Goal: Task Accomplishment & Management: Manage account settings

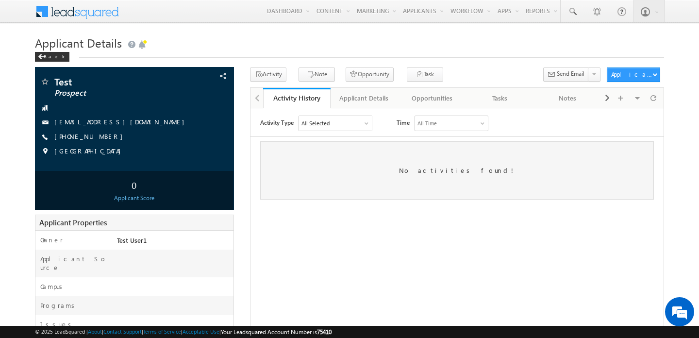
click at [654, 79] on p "Refresh" at bounding box center [663, 78] width 36 height 7
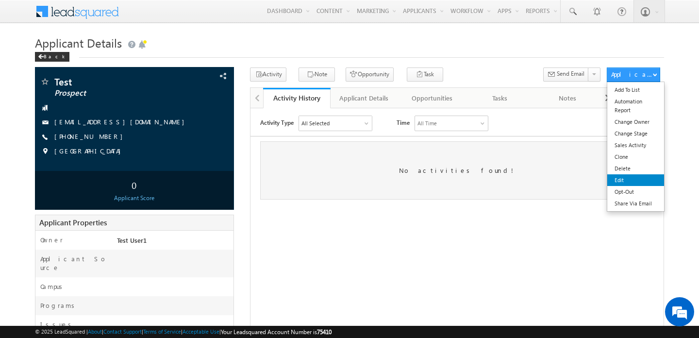
click at [618, 177] on link "Edit" at bounding box center [636, 180] width 57 height 12
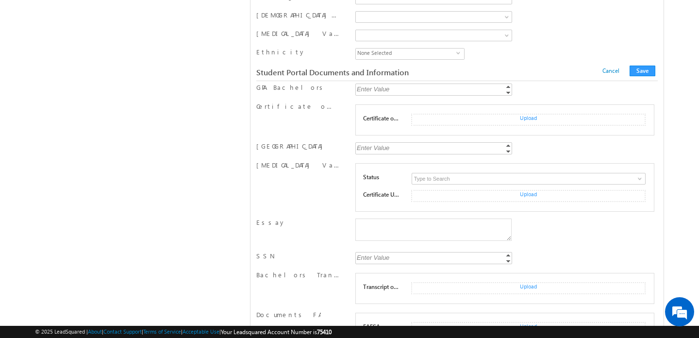
scroll to position [634, 0]
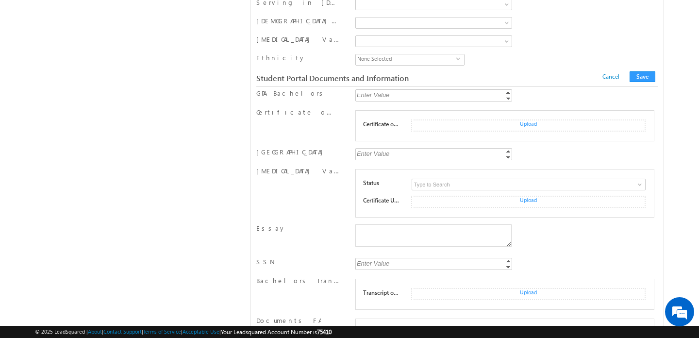
click at [514, 62] on div "American Indian or Alaska Native Asian Black or African American Hispanic or La…" at bounding box center [433, 60] width 161 height 15
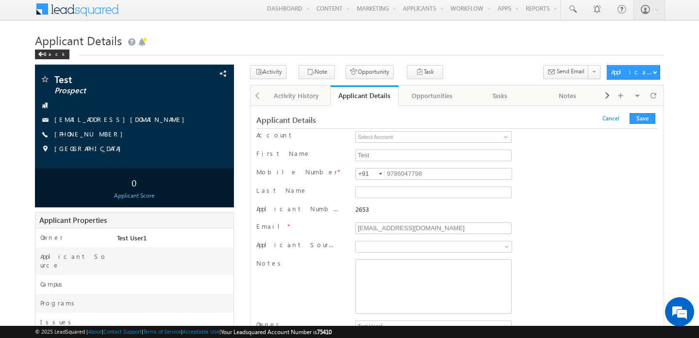
scroll to position [0, 0]
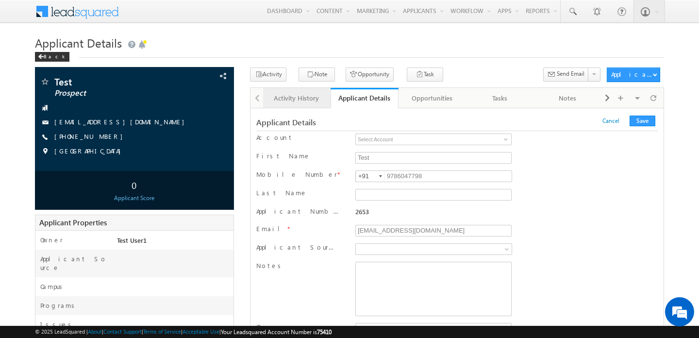
click at [303, 105] on link "Activity History" at bounding box center [297, 98] width 68 height 20
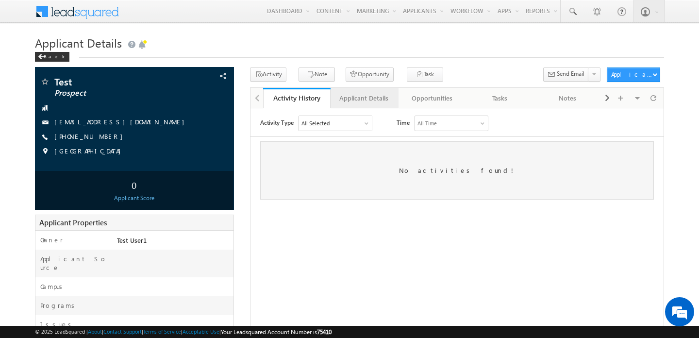
click at [356, 105] on link "Applicant Details" at bounding box center [365, 98] width 68 height 20
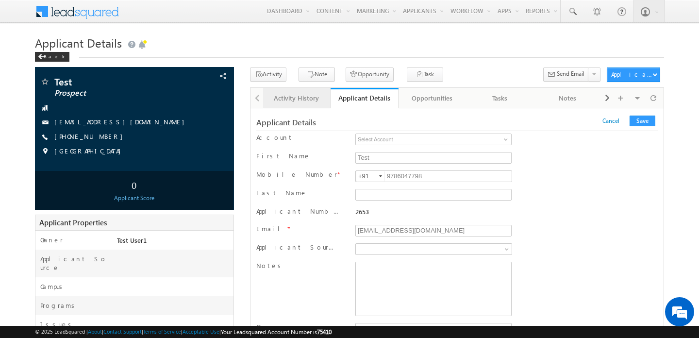
click at [302, 105] on link "Activity History" at bounding box center [297, 98] width 68 height 20
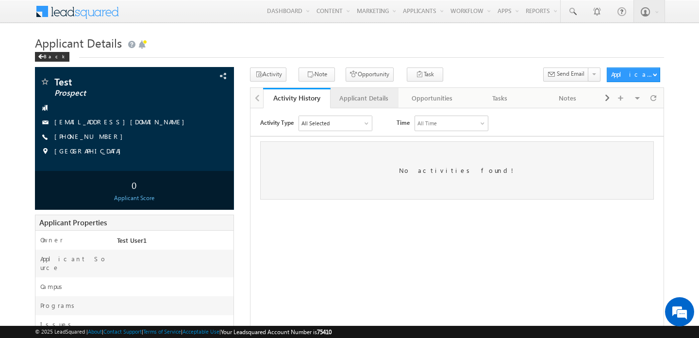
click at [368, 96] on div "Applicant Details" at bounding box center [364, 98] width 51 height 12
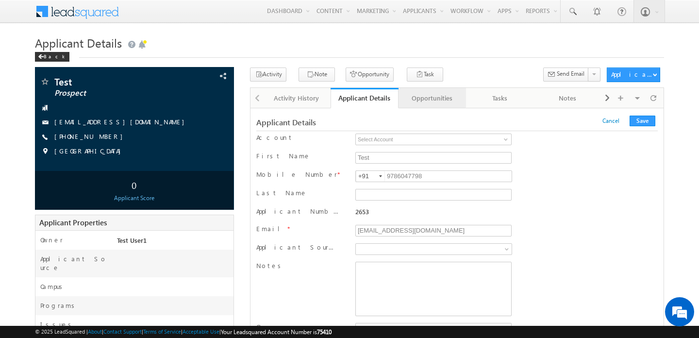
click at [410, 99] on div "Opportunities" at bounding box center [431, 98] width 51 height 12
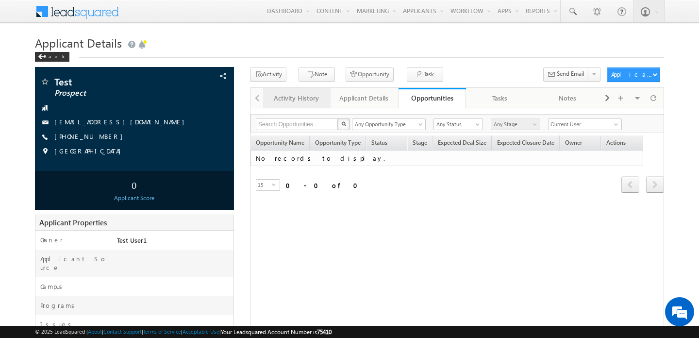
click at [307, 99] on div "Activity History" at bounding box center [296, 98] width 51 height 12
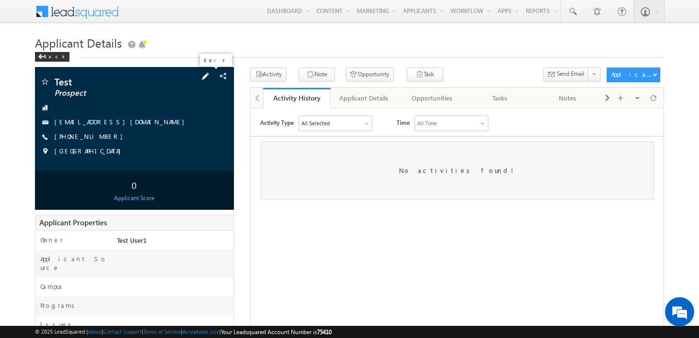
click at [211, 72] on span at bounding box center [205, 76] width 11 height 11
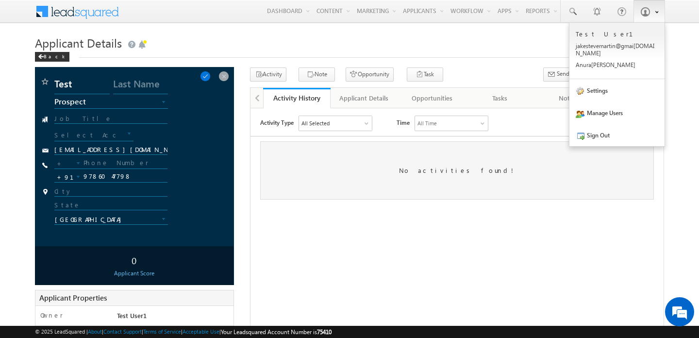
click at [637, 18] on link at bounding box center [650, 11] width 32 height 22
click at [643, 11] on span at bounding box center [646, 12] width 10 height 10
click at [606, 83] on link "Settings" at bounding box center [617, 90] width 95 height 22
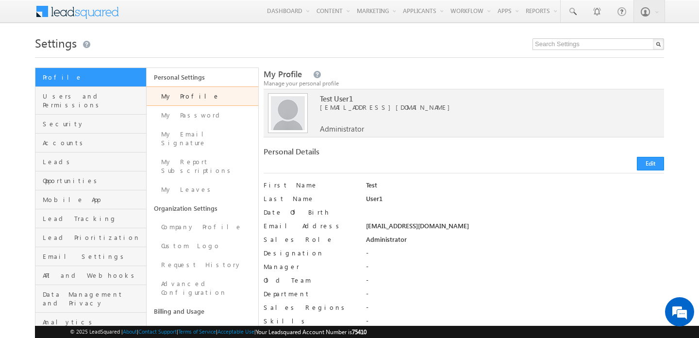
click at [60, 72] on link "Profile" at bounding box center [90, 77] width 111 height 19
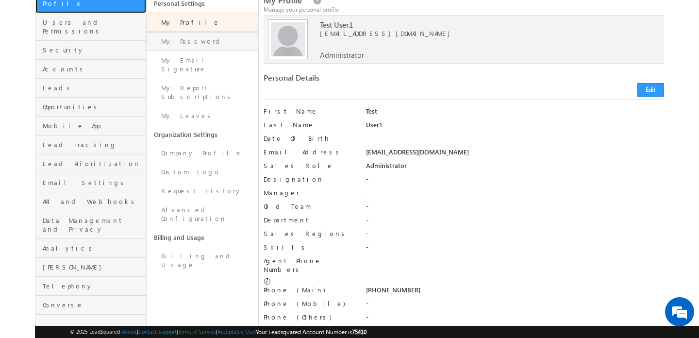
scroll to position [75, 0]
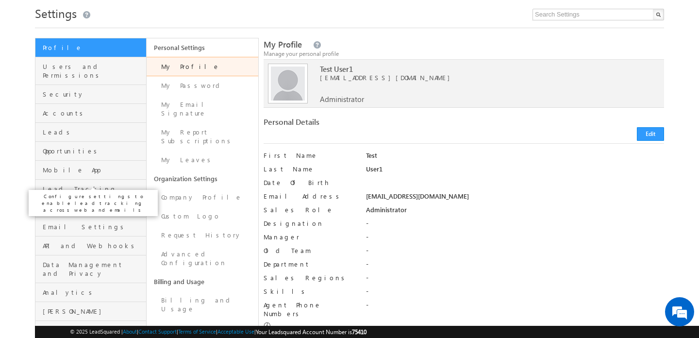
scroll to position [34, 0]
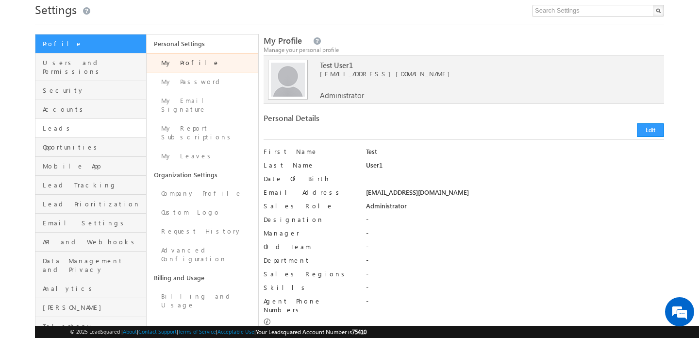
click at [81, 119] on link "Leads" at bounding box center [90, 128] width 111 height 19
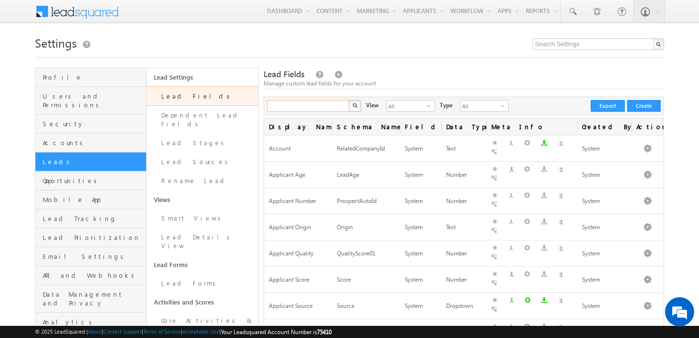
click at [292, 111] on input "text" at bounding box center [308, 106] width 83 height 12
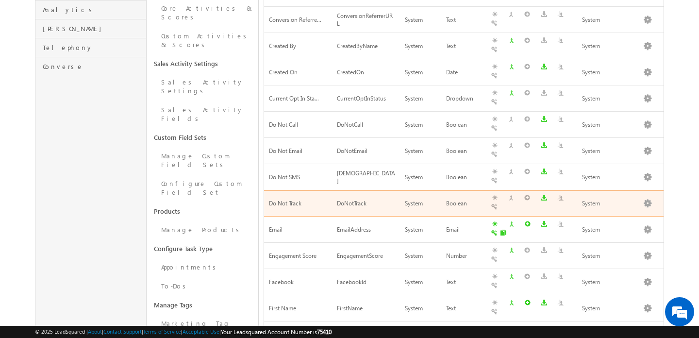
scroll to position [345, 0]
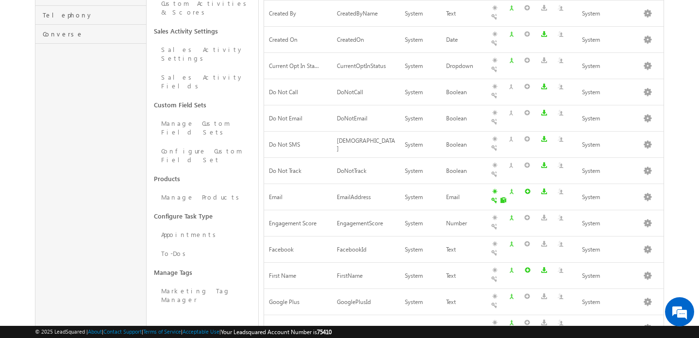
type input "Search Lead Fields"
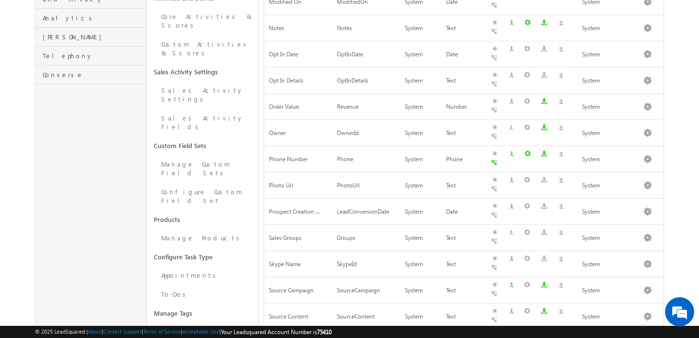
scroll to position [333, 0]
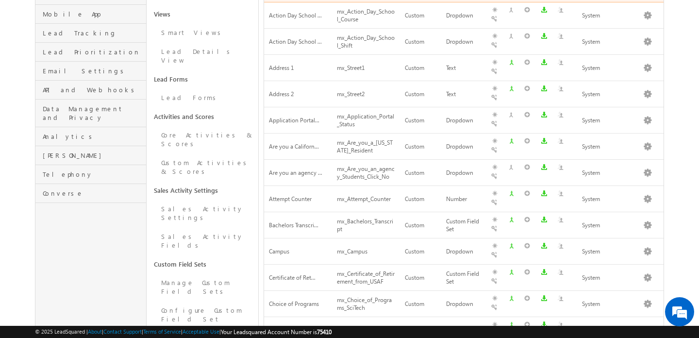
scroll to position [419, 0]
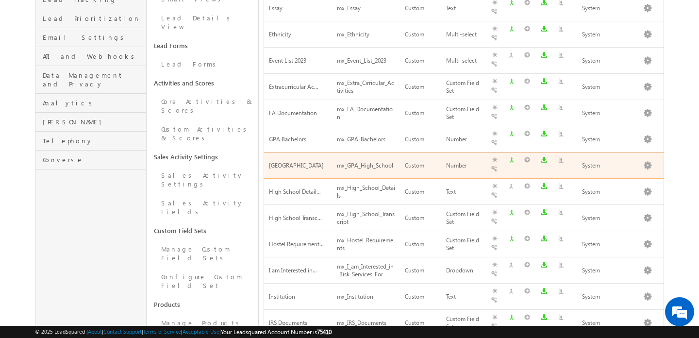
scroll to position [408, 0]
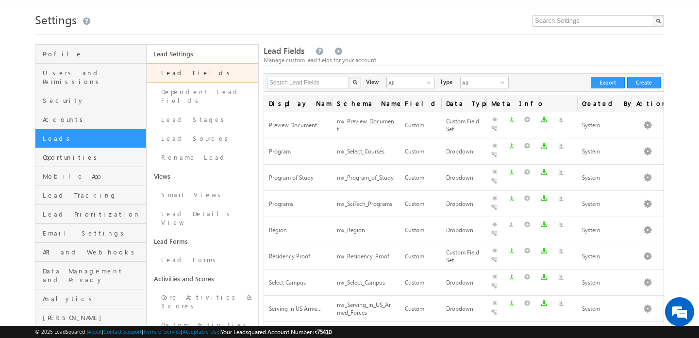
scroll to position [0, 0]
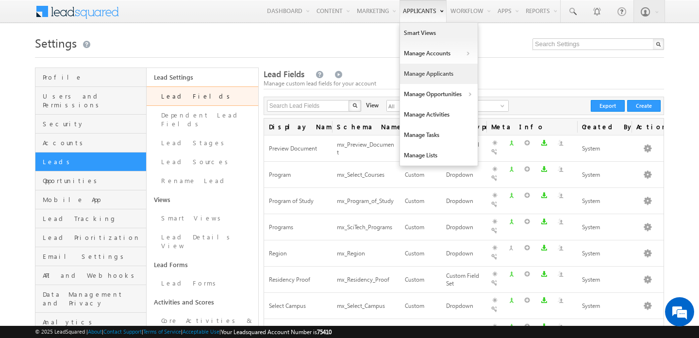
click at [426, 72] on link "Manage Applicants" at bounding box center [439, 74] width 78 height 20
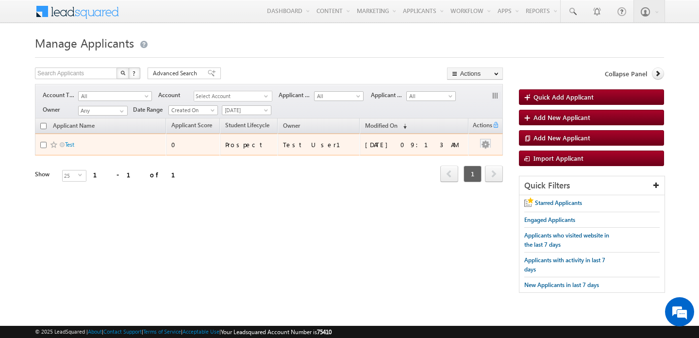
click at [487, 143] on button "button" at bounding box center [486, 145] width 10 height 10
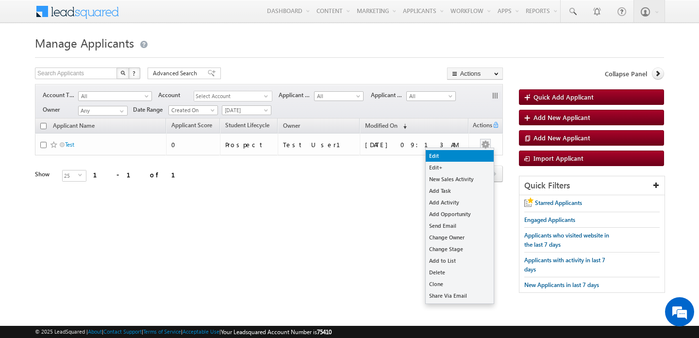
click at [438, 159] on link "Edit" at bounding box center [460, 156] width 68 height 12
checkbox input "true"
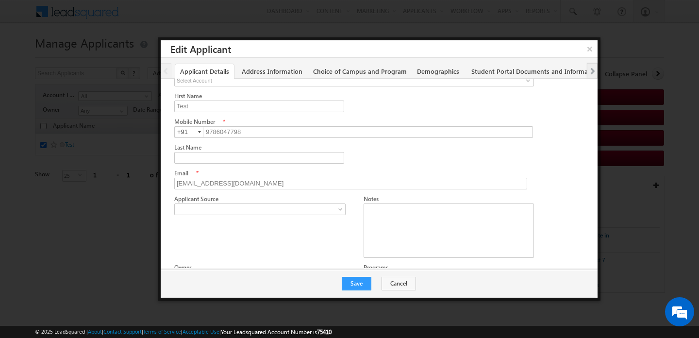
scroll to position [67, 0]
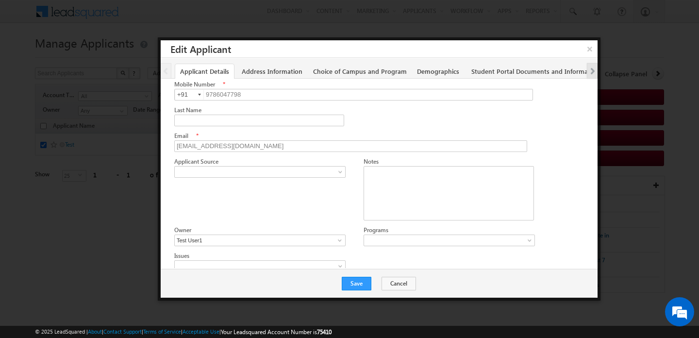
click at [590, 69] on span "Next tab" at bounding box center [592, 72] width 8 height 8
click at [564, 71] on link "Additional Details" at bounding box center [554, 71] width 62 height 15
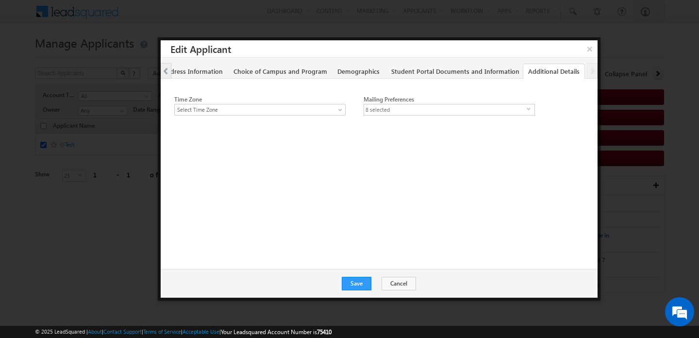
scroll to position [0, 0]
click at [490, 74] on link "Student Portal Documents and Information" at bounding box center [455, 71] width 139 height 15
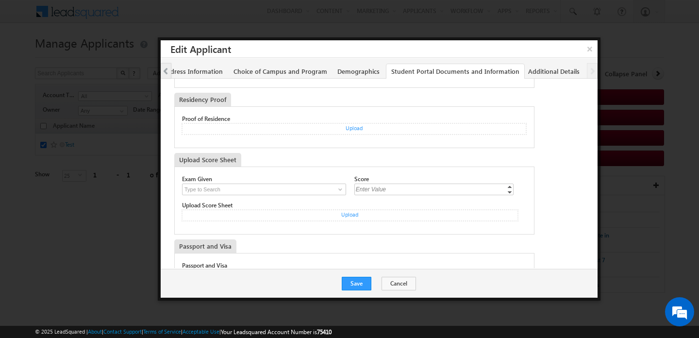
scroll to position [643, 0]
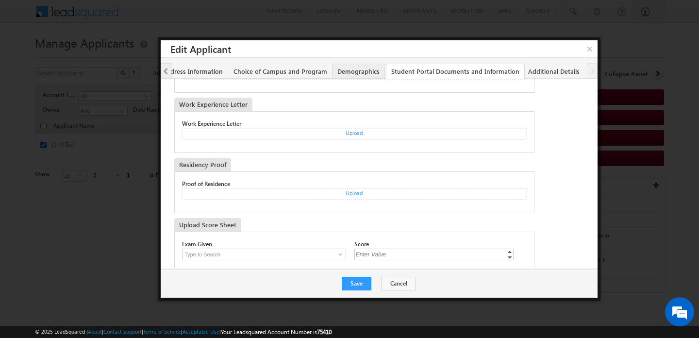
click at [376, 68] on link "Demographics" at bounding box center [358, 71] width 53 height 15
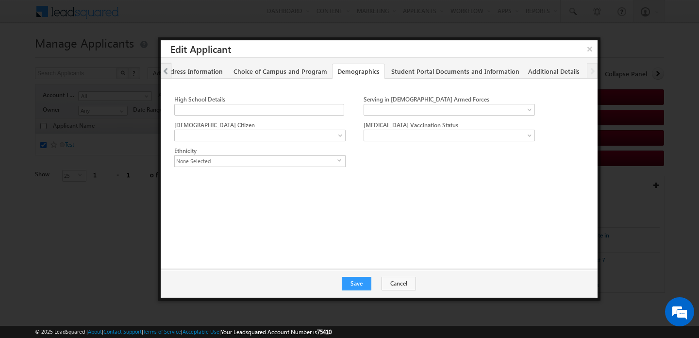
scroll to position [0, 0]
click at [321, 74] on link "Choice of Campus and Program" at bounding box center [280, 71] width 104 height 15
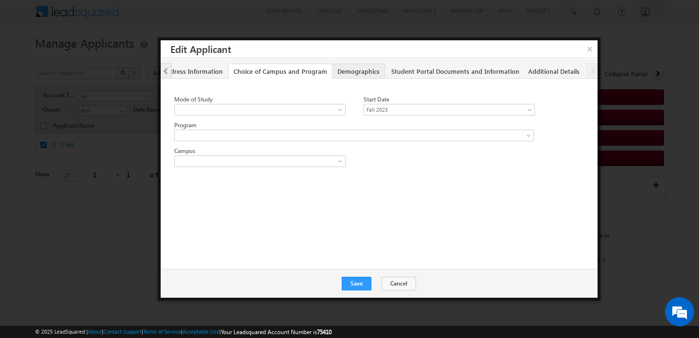
click at [356, 76] on link "Demographics" at bounding box center [358, 71] width 53 height 15
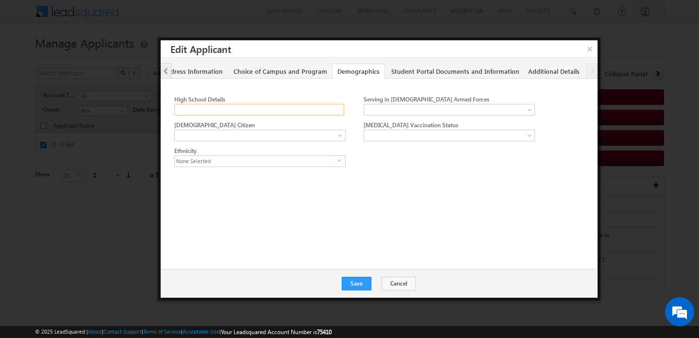
click at [325, 106] on input "High School Details" at bounding box center [259, 110] width 170 height 12
click at [406, 74] on link "Student Portal Documents and Information" at bounding box center [455, 71] width 139 height 15
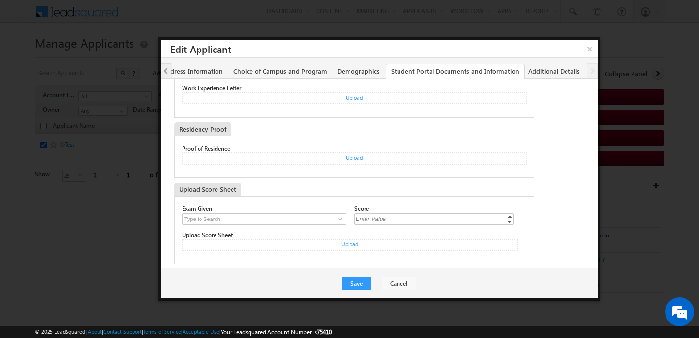
scroll to position [691, 0]
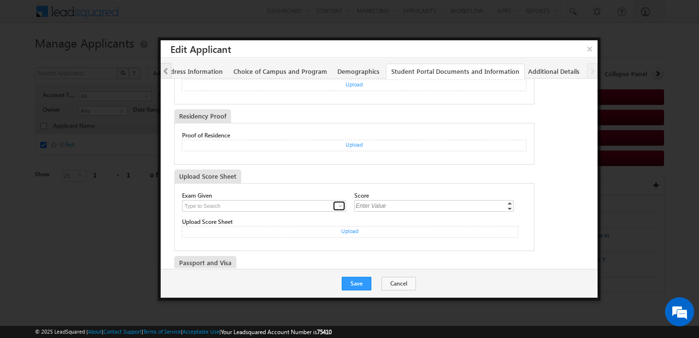
click at [333, 201] on link at bounding box center [339, 206] width 12 height 10
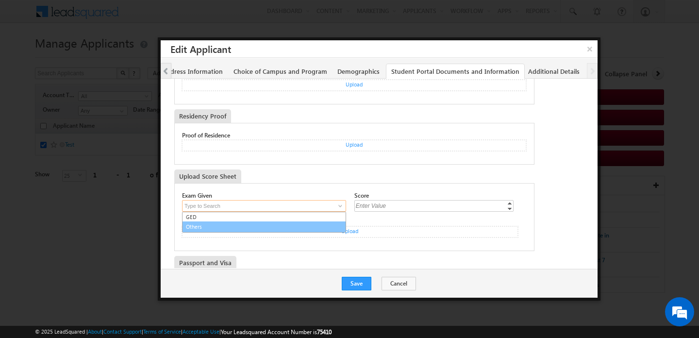
click at [305, 221] on link "Others" at bounding box center [264, 226] width 164 height 11
type input "Others"
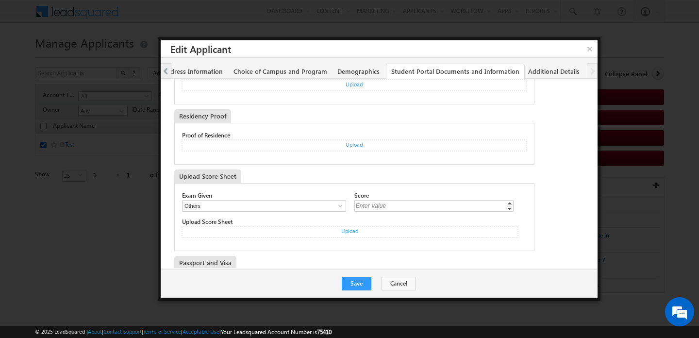
click at [382, 200] on div "Enter Value" at bounding box center [435, 205] width 161 height 11
type input "12"
click at [349, 226] on div "Upload" at bounding box center [350, 232] width 337 height 12
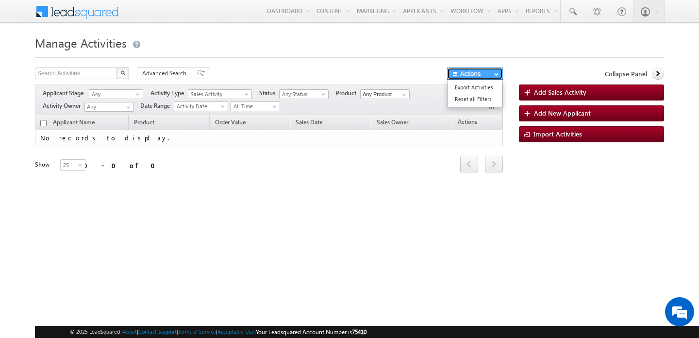
click at [482, 78] on button "Actions" at bounding box center [475, 74] width 56 height 12
click at [385, 183] on div "Applicant Name Product Order Value Sales Date Sales Owner Actions No records to…" at bounding box center [269, 149] width 468 height 69
click at [369, 152] on div "Refresh first prev next last 0 - 0 of 0" at bounding box center [269, 160] width 468 height 28
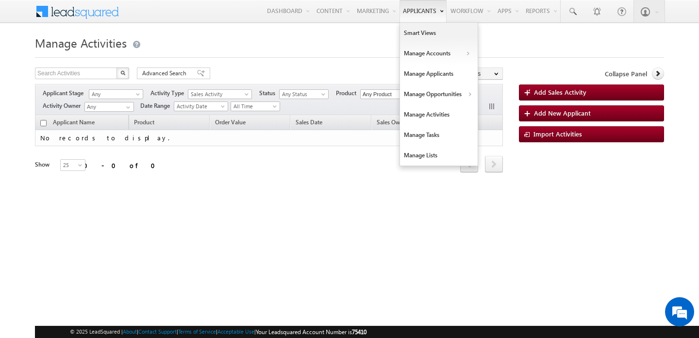
click at [410, 18] on link "Applicants" at bounding box center [423, 11] width 47 height 22
click at [420, 70] on link "Manage Applicants" at bounding box center [439, 74] width 78 height 20
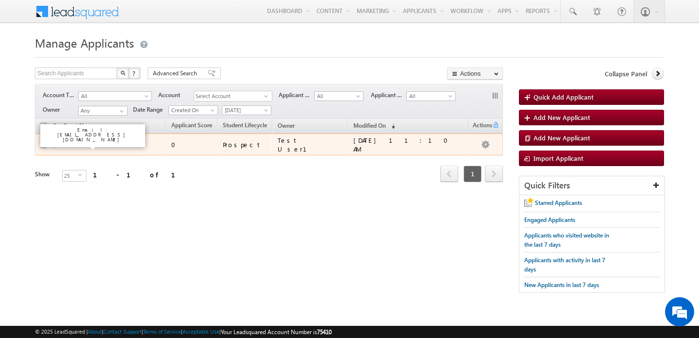
click at [68, 144] on link "Test" at bounding box center [69, 144] width 9 height 7
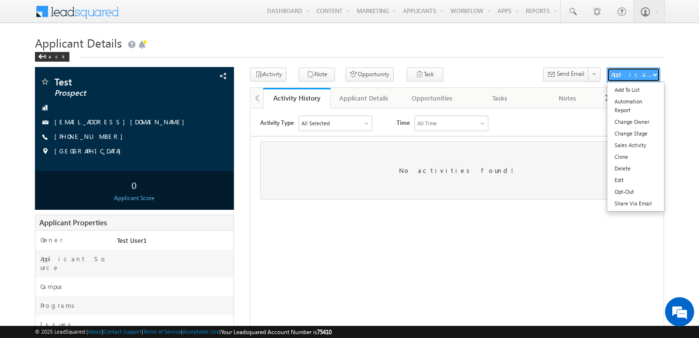
click at [644, 75] on div "Applicant Actions" at bounding box center [631, 74] width 41 height 9
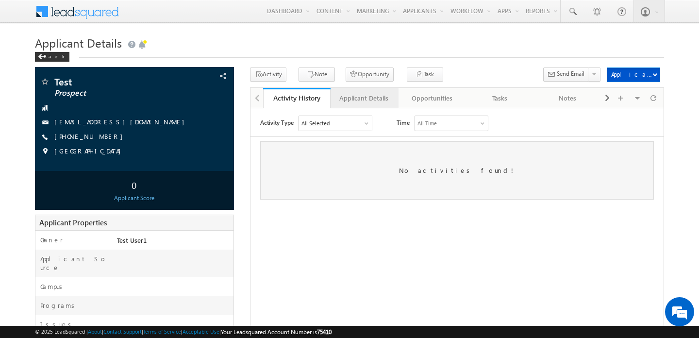
click at [342, 98] on div "Applicant Details" at bounding box center [364, 98] width 51 height 12
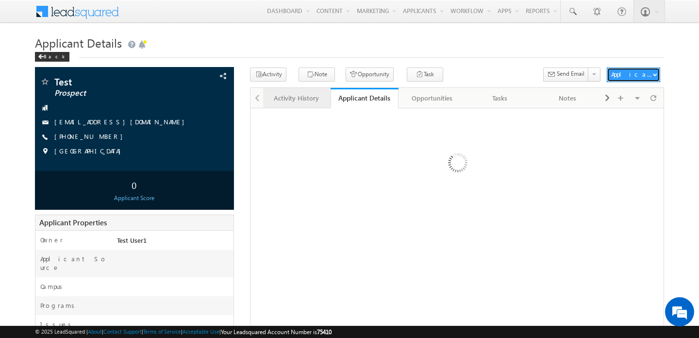
click at [310, 95] on div "Activity History" at bounding box center [296, 98] width 51 height 12
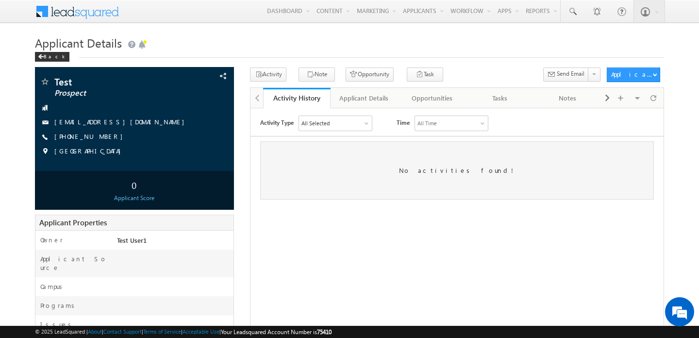
click at [330, 124] on div "All Selected" at bounding box center [335, 123] width 73 height 15
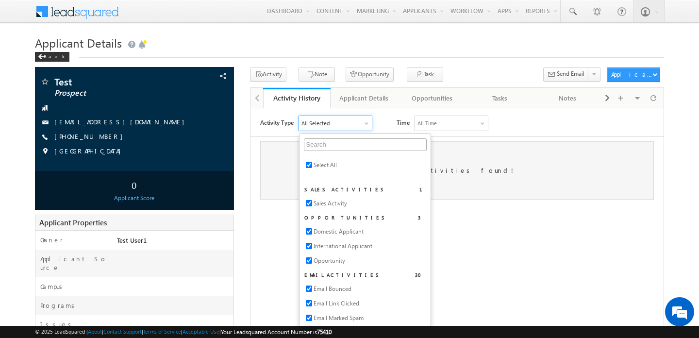
click at [481, 190] on div "No activities found!" at bounding box center [457, 170] width 394 height 58
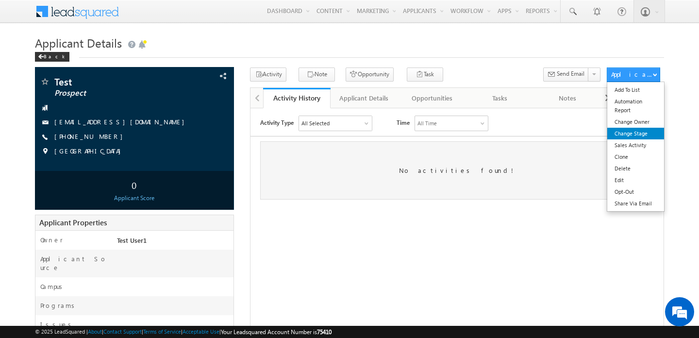
click at [633, 138] on link "Change Stage" at bounding box center [636, 134] width 57 height 12
click at [630, 147] on link "Sales Activity" at bounding box center [636, 145] width 57 height 12
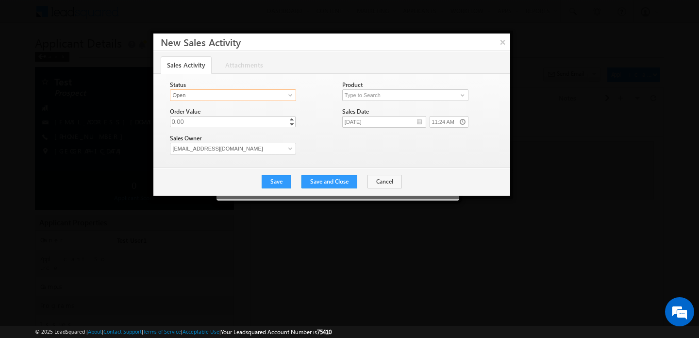
click at [250, 96] on input "Open" at bounding box center [233, 95] width 126 height 12
click at [354, 100] on input at bounding box center [405, 95] width 126 height 12
type input "test"
click at [331, 113] on div "Order Value 0.00 0 Increment Decrement" at bounding box center [251, 117] width 163 height 20
click at [375, 99] on input at bounding box center [405, 95] width 126 height 12
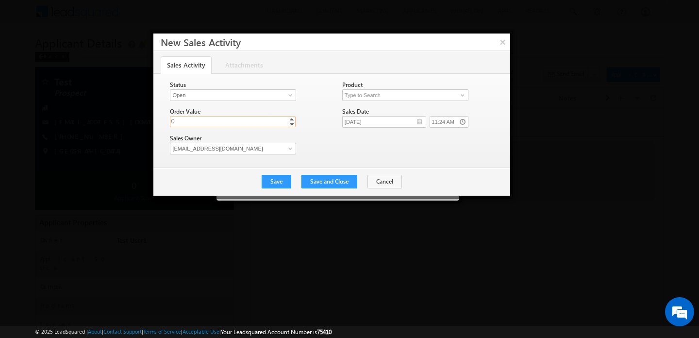
click at [261, 122] on input "0" at bounding box center [233, 121] width 126 height 11
type input "1"
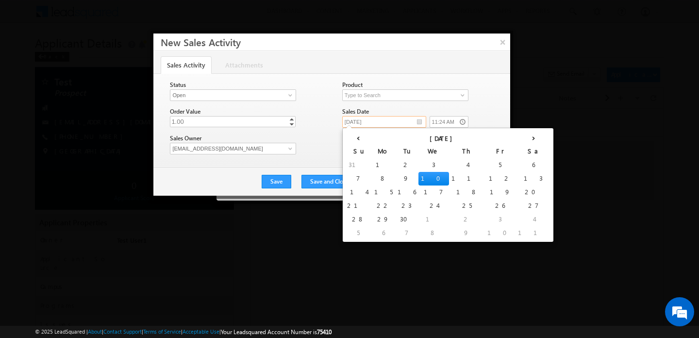
click at [369, 120] on input "[DATE]" at bounding box center [384, 122] width 84 height 12
click at [419, 173] on td "10" at bounding box center [434, 179] width 31 height 14
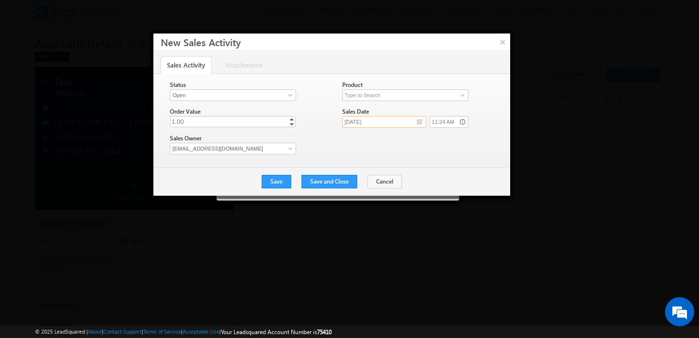
click at [413, 123] on input "[DATE]" at bounding box center [384, 122] width 84 height 12
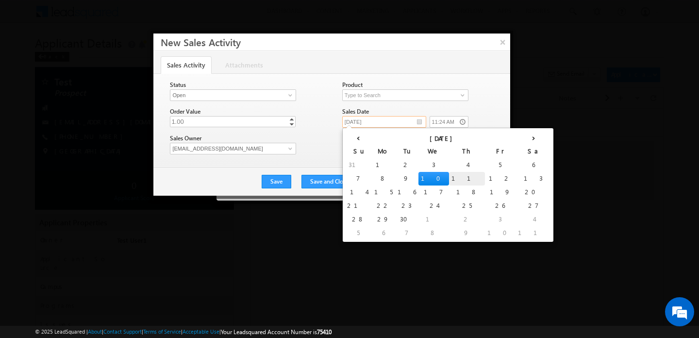
click at [449, 180] on td "11" at bounding box center [467, 179] width 36 height 14
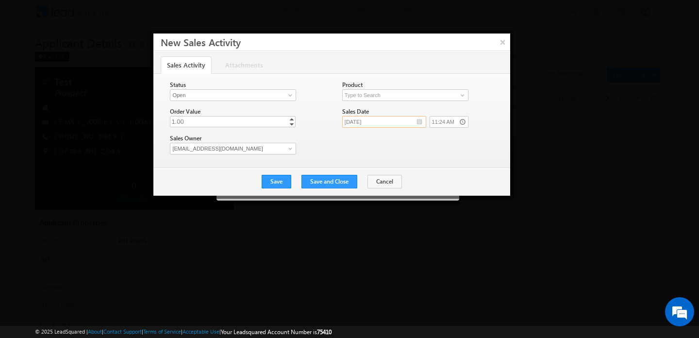
click at [385, 126] on input "09/11/2025" at bounding box center [384, 122] width 84 height 12
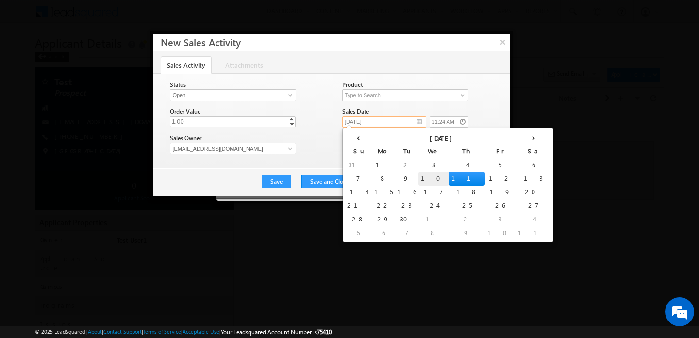
click at [419, 174] on td "10" at bounding box center [434, 179] width 31 height 14
type input "[DATE]"
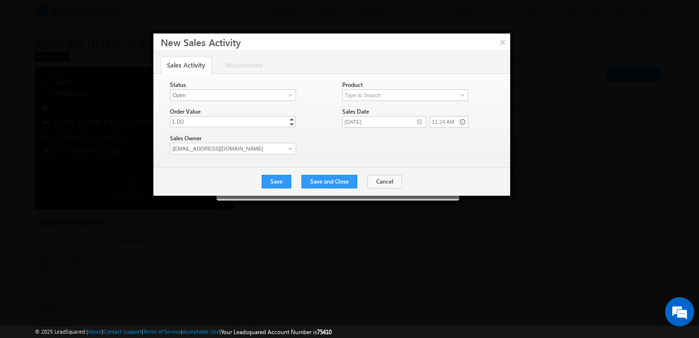
click at [384, 132] on div "Status Open Won Lost Open Product No results found No results found 1.00 1" at bounding box center [340, 118] width 340 height 80
click at [291, 179] on button "Save" at bounding box center [277, 182] width 30 height 14
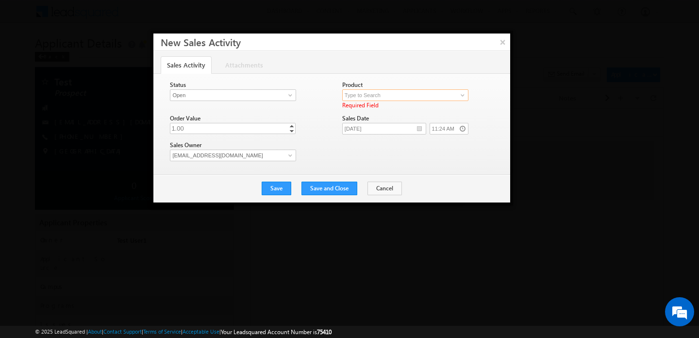
click at [370, 99] on input at bounding box center [405, 95] width 126 height 12
click at [239, 64] on link "Attachments" at bounding box center [244, 64] width 50 height 17
click at [370, 96] on input at bounding box center [405, 95] width 126 height 12
type input "n"
click at [375, 108] on link "01 - Sample Product" at bounding box center [405, 106] width 127 height 11
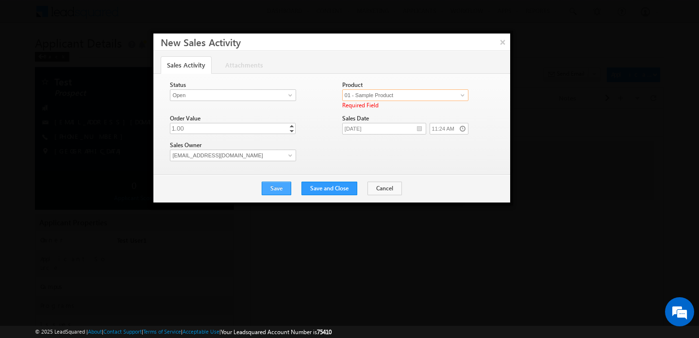
type input "01 - Sample Product"
click at [291, 187] on button "Save" at bounding box center [277, 189] width 30 height 14
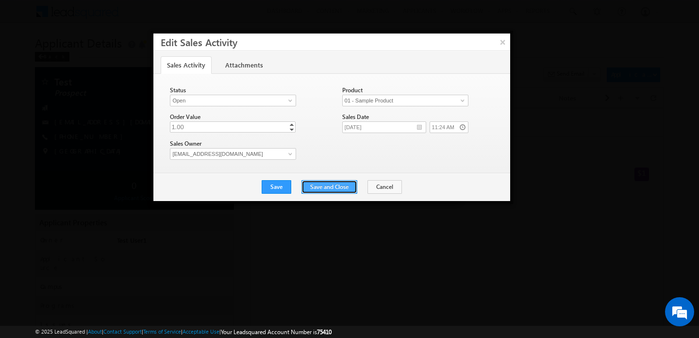
click at [313, 186] on button "Save and Close" at bounding box center [330, 187] width 56 height 14
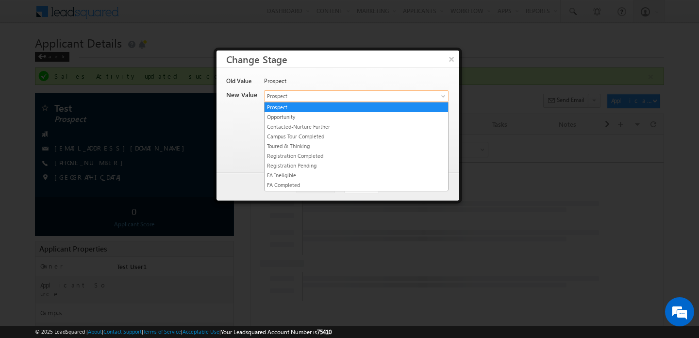
click at [368, 95] on span "Prospect" at bounding box center [341, 96] width 152 height 9
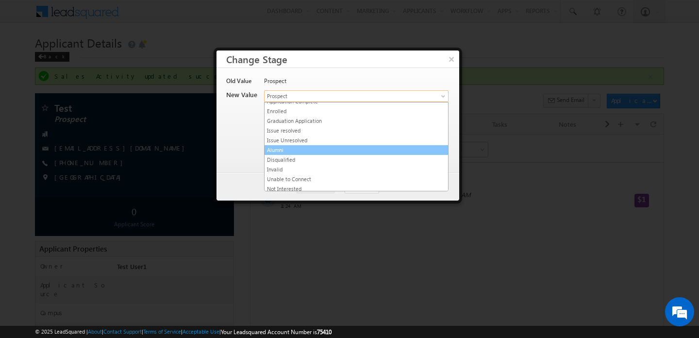
scroll to position [116, 0]
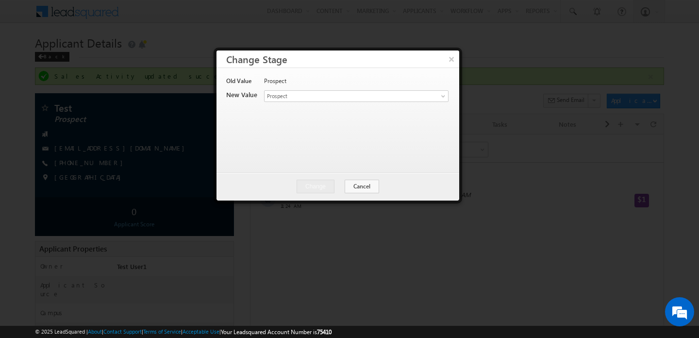
click at [467, 195] on div at bounding box center [349, 169] width 699 height 338
click at [453, 62] on button "×" at bounding box center [451, 59] width 16 height 17
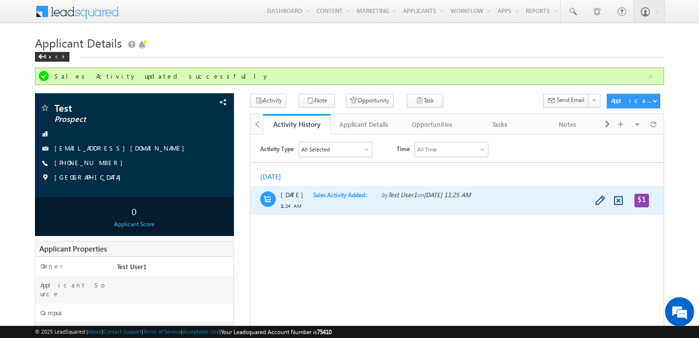
click at [334, 194] on span "Sales Activity Added" at bounding box center [343, 194] width 61 height 7
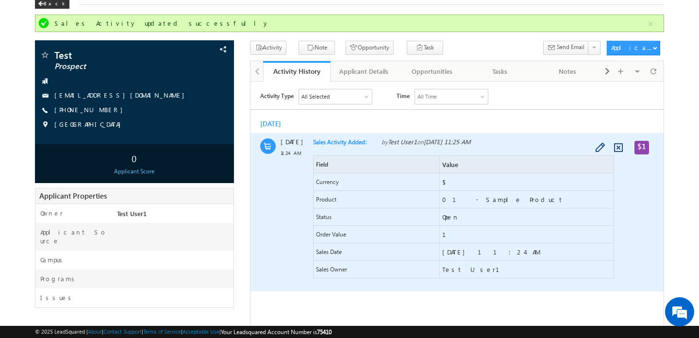
scroll to position [62, 0]
